Goal: Task Accomplishment & Management: Use online tool/utility

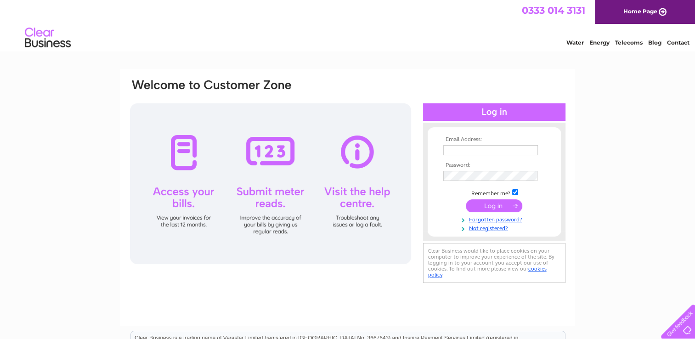
type input "spar-scone@hotmail.com"
click at [485, 203] on input "submit" at bounding box center [493, 205] width 56 height 13
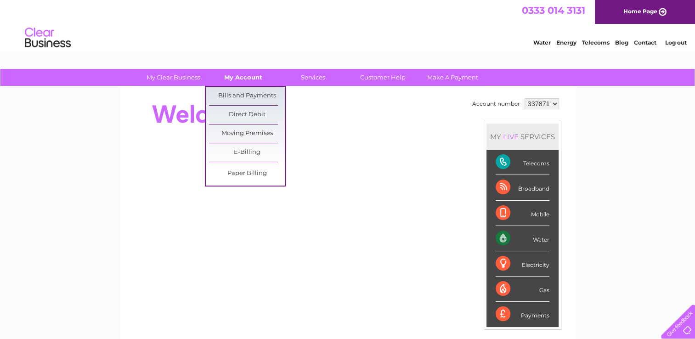
click at [244, 80] on link "My Account" at bounding box center [243, 77] width 76 height 17
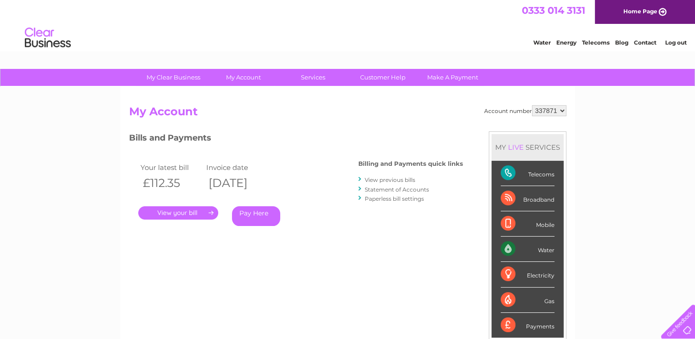
click at [196, 208] on link "." at bounding box center [178, 212] width 80 height 13
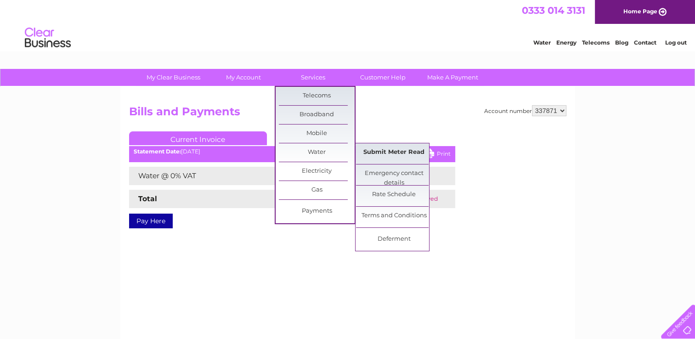
click at [370, 148] on link "Submit Meter Read" at bounding box center [394, 152] width 76 height 18
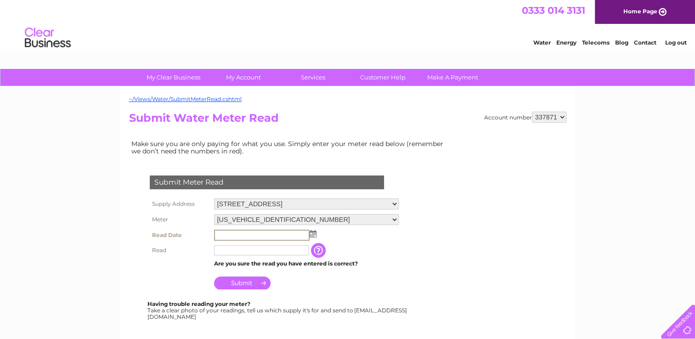
click at [229, 233] on input "text" at bounding box center [261, 235] width 95 height 11
click at [310, 234] on img at bounding box center [311, 233] width 7 height 7
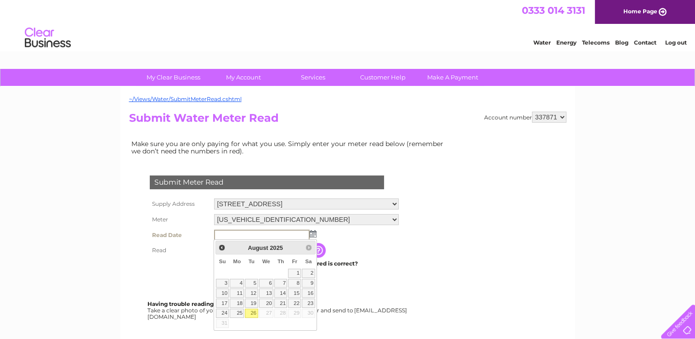
click at [248, 313] on link "26" at bounding box center [251, 312] width 13 height 9
type input "2025/08/26"
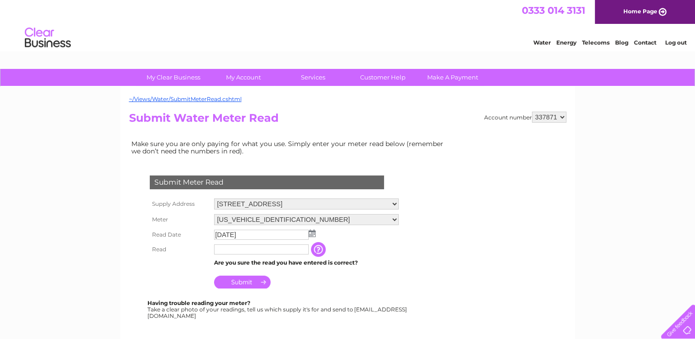
click at [222, 247] on input "text" at bounding box center [261, 249] width 95 height 10
type input "00126"
click at [314, 248] on input "button" at bounding box center [320, 249] width 17 height 15
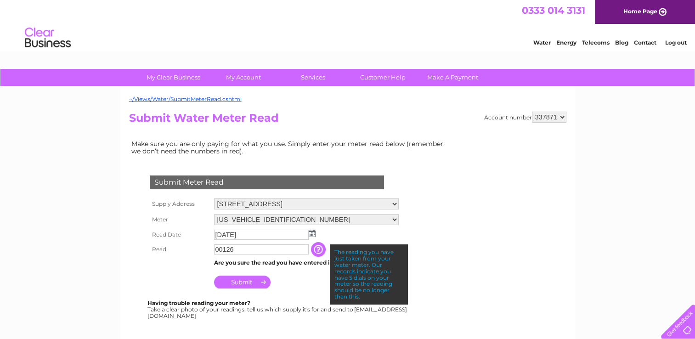
click at [294, 286] on td "Submit" at bounding box center [306, 280] width 189 height 22
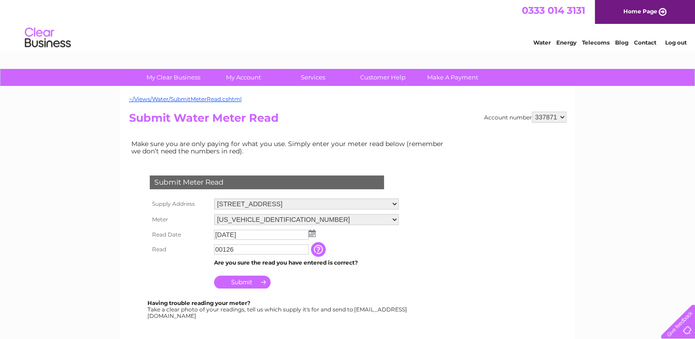
click at [233, 281] on input "Submit" at bounding box center [242, 281] width 56 height 13
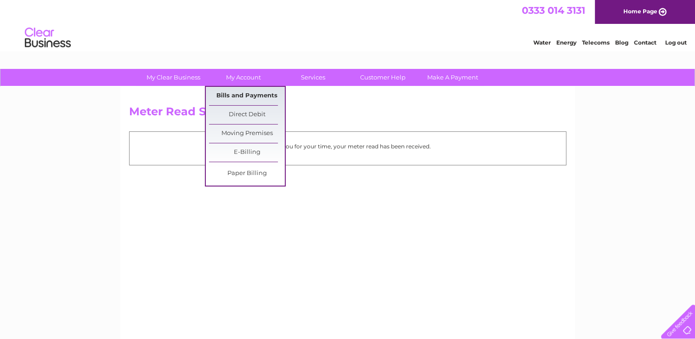
click at [239, 93] on link "Bills and Payments" at bounding box center [247, 96] width 76 height 18
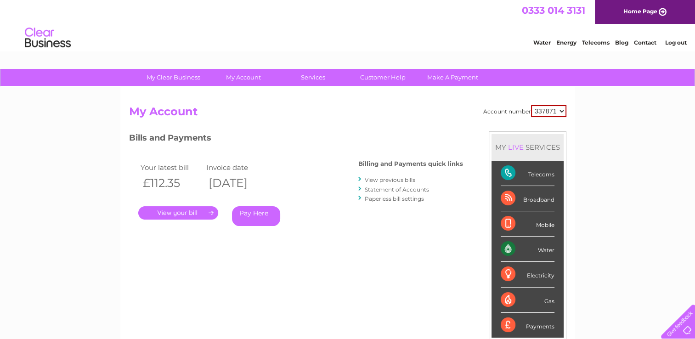
click at [171, 212] on link "." at bounding box center [178, 212] width 80 height 13
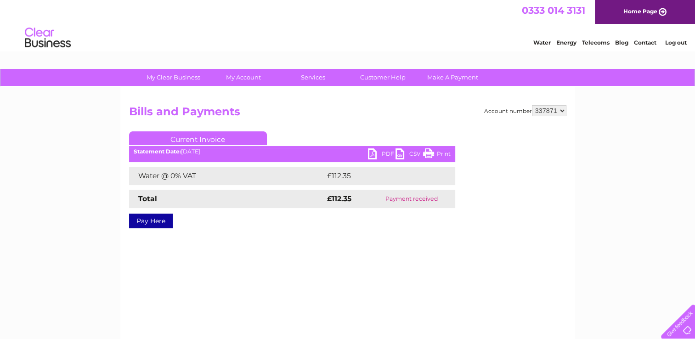
click at [384, 156] on link "PDF" at bounding box center [382, 154] width 28 height 13
click at [672, 43] on link "Log out" at bounding box center [675, 42] width 22 height 7
